Goal: Information Seeking & Learning: Learn about a topic

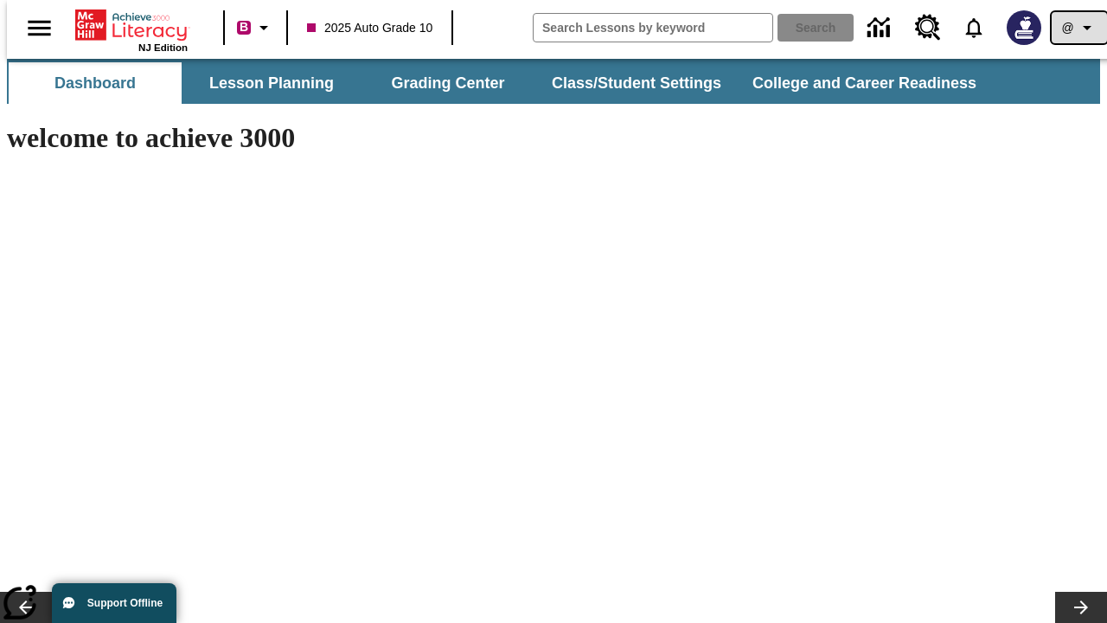
click at [1077, 28] on icon "Profile/Settings" at bounding box center [1087, 27] width 21 height 21
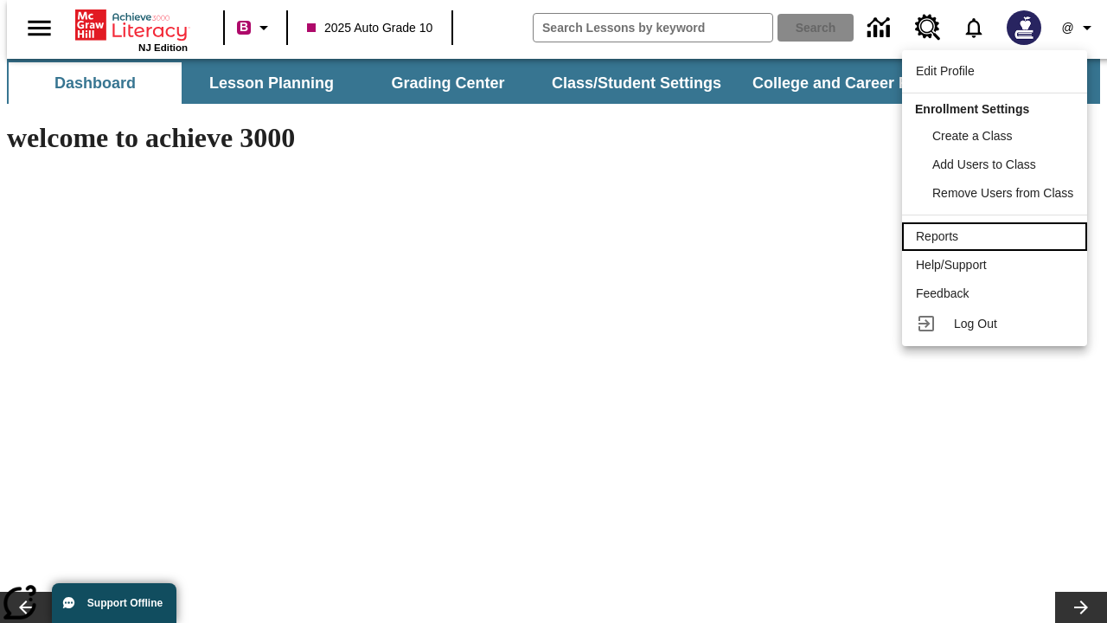
click at [997, 236] on div "Reports" at bounding box center [994, 236] width 157 height 18
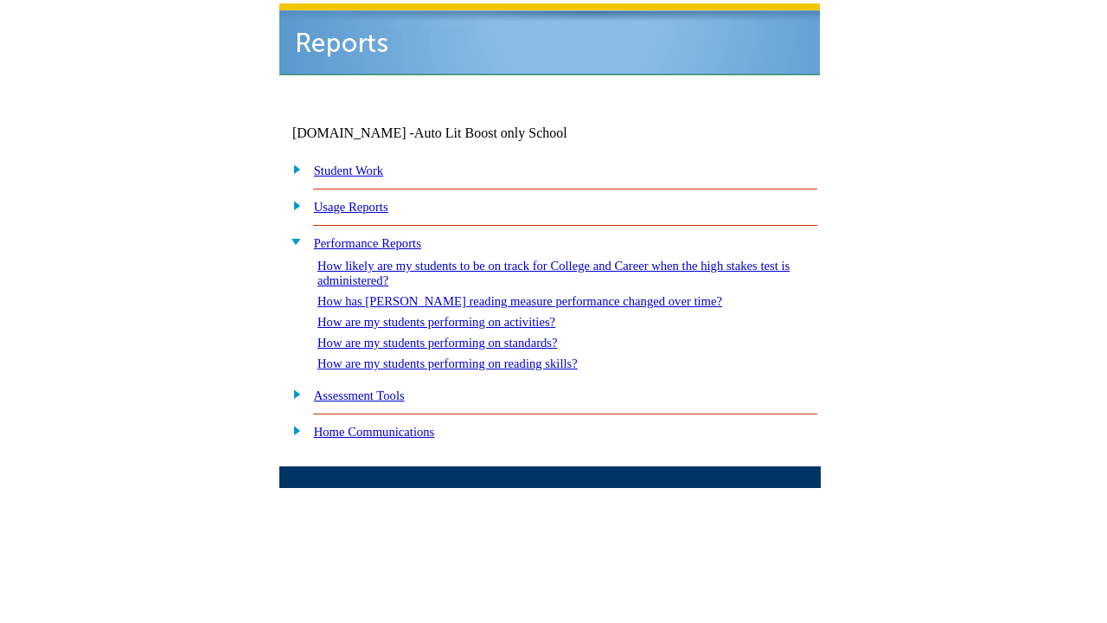
click at [464, 356] on link "How are my students performing on reading skills?" at bounding box center [447, 363] width 260 height 14
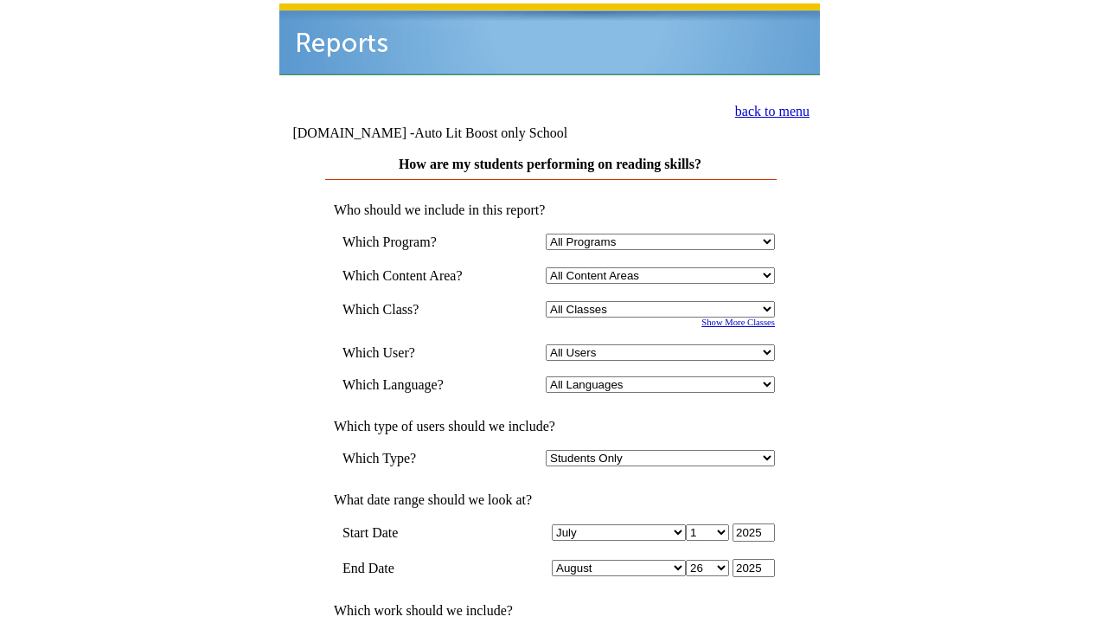
select select "4"
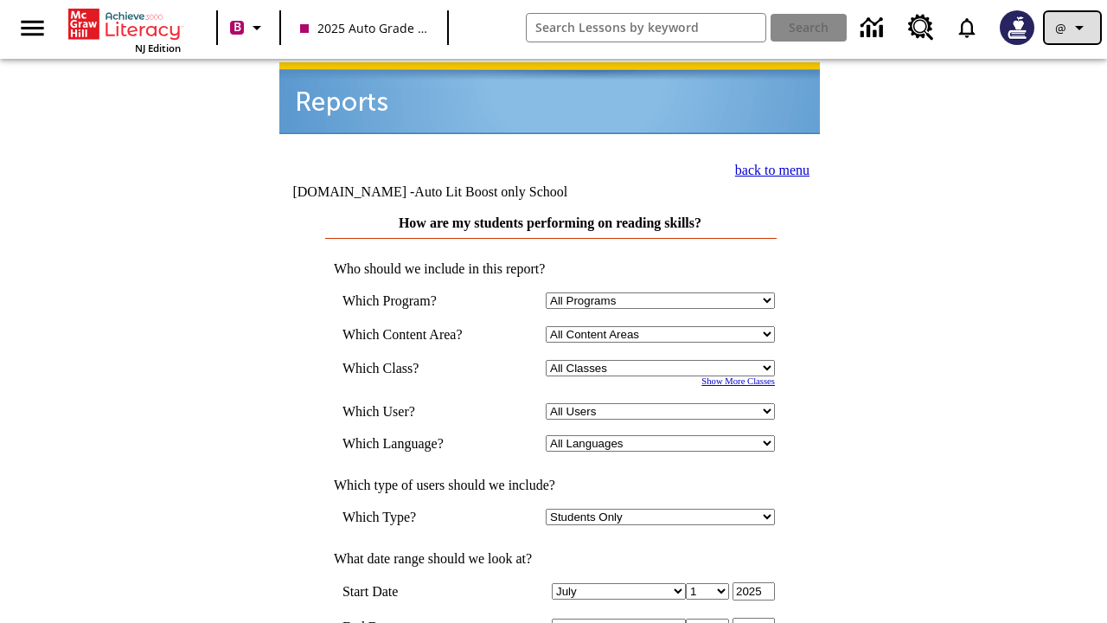
click at [1072, 28] on icon "Profile/Settings" at bounding box center [1079, 27] width 21 height 21
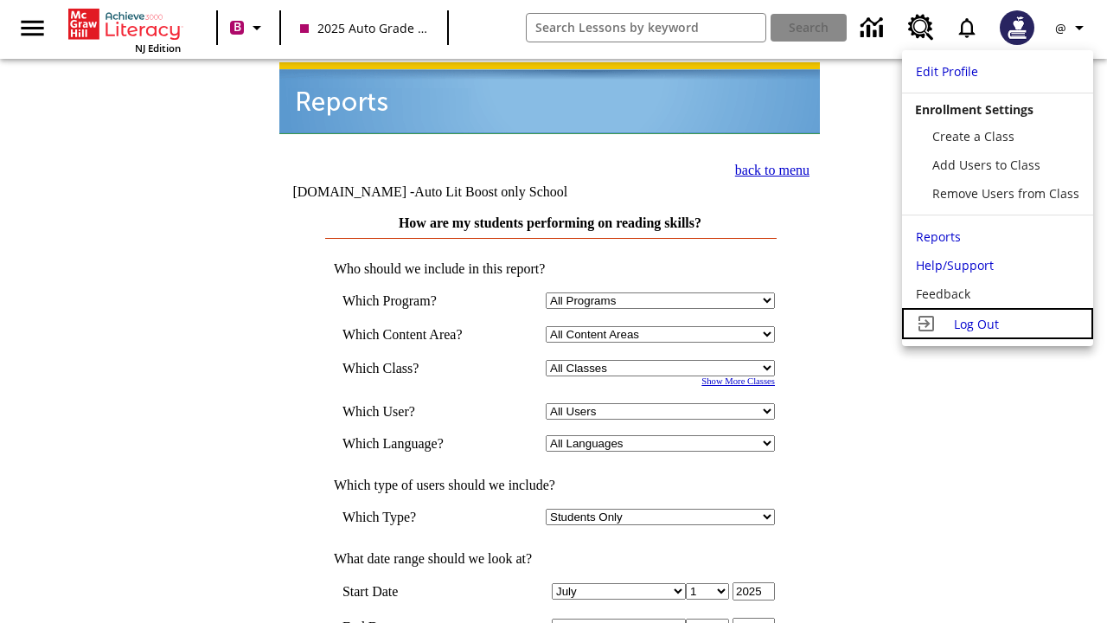
click at [997, 323] on span "Log Out" at bounding box center [976, 324] width 45 height 16
